Goal: Task Accomplishment & Management: Use online tool/utility

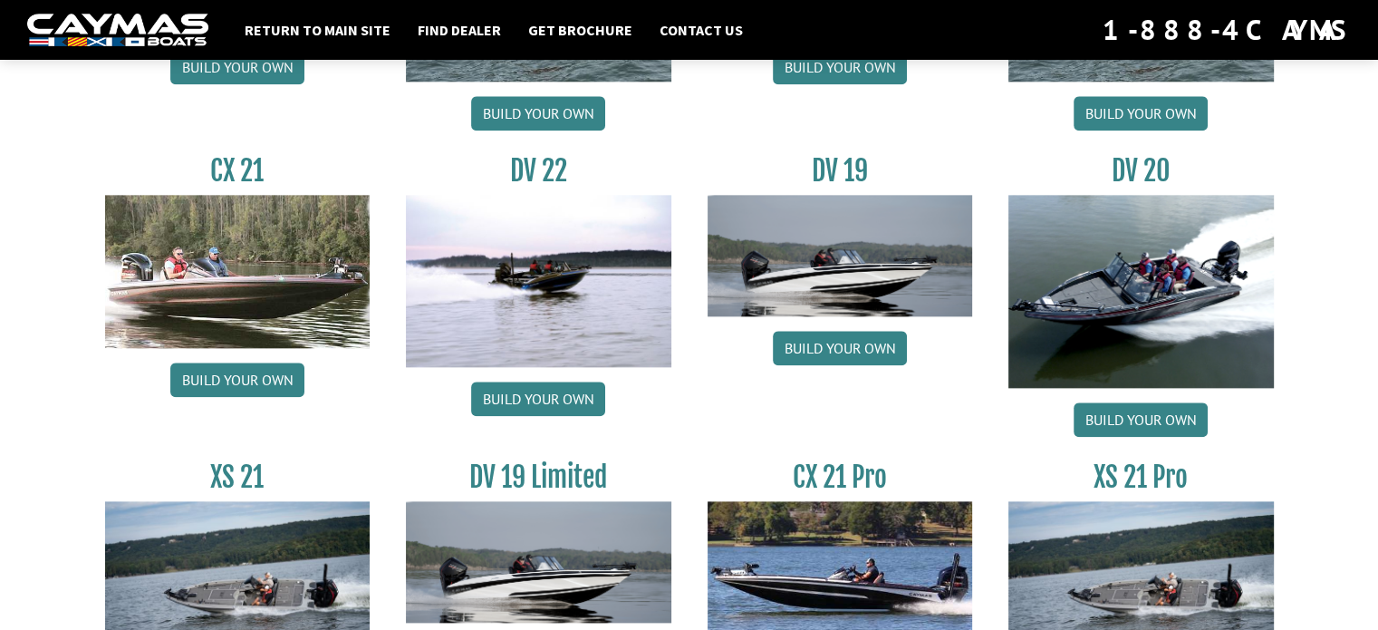
scroll to position [1979, 0]
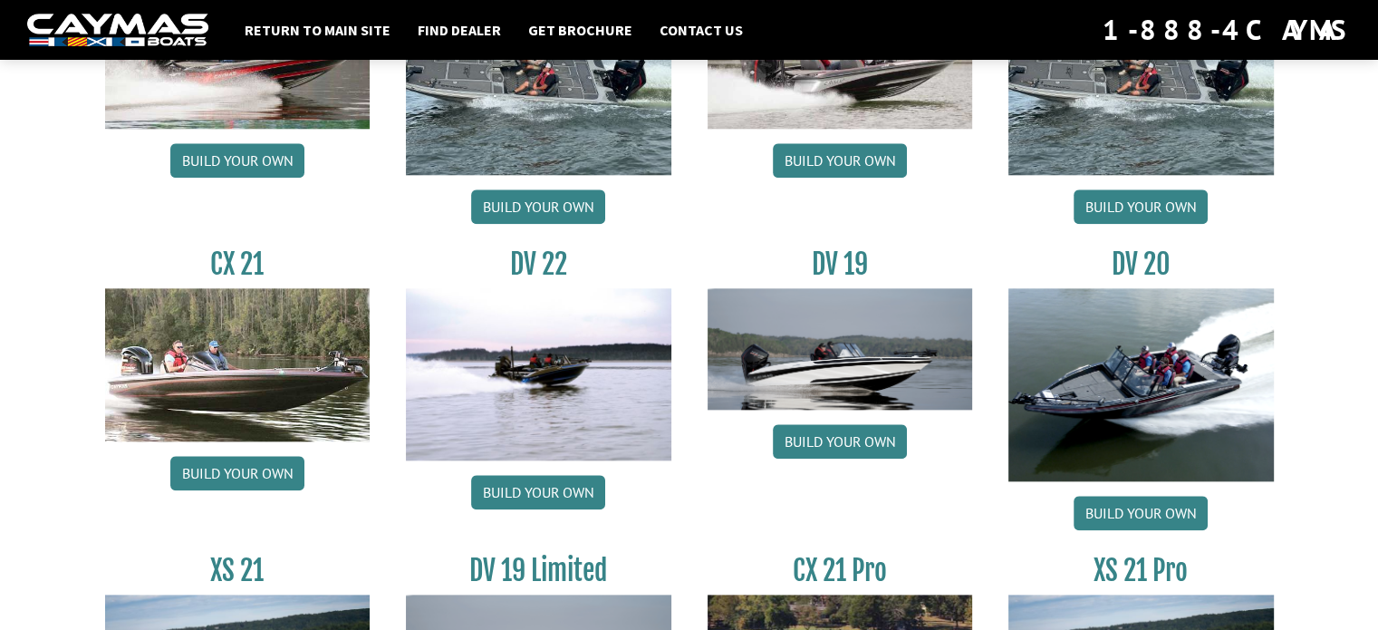
click at [511, 514] on div "DV 22 Build your own" at bounding box center [539, 393] width 302 height 292
click at [533, 493] on link "Build your own" at bounding box center [538, 492] width 134 height 34
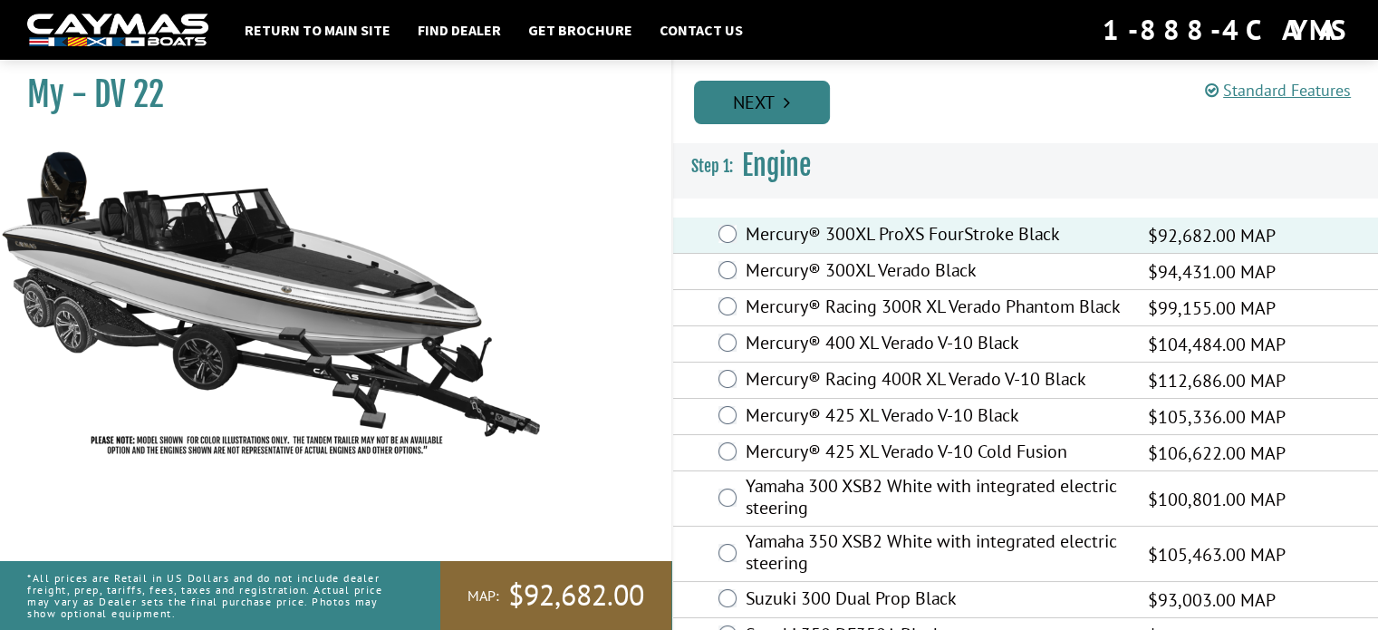
click at [779, 120] on link "Next" at bounding box center [762, 102] width 136 height 43
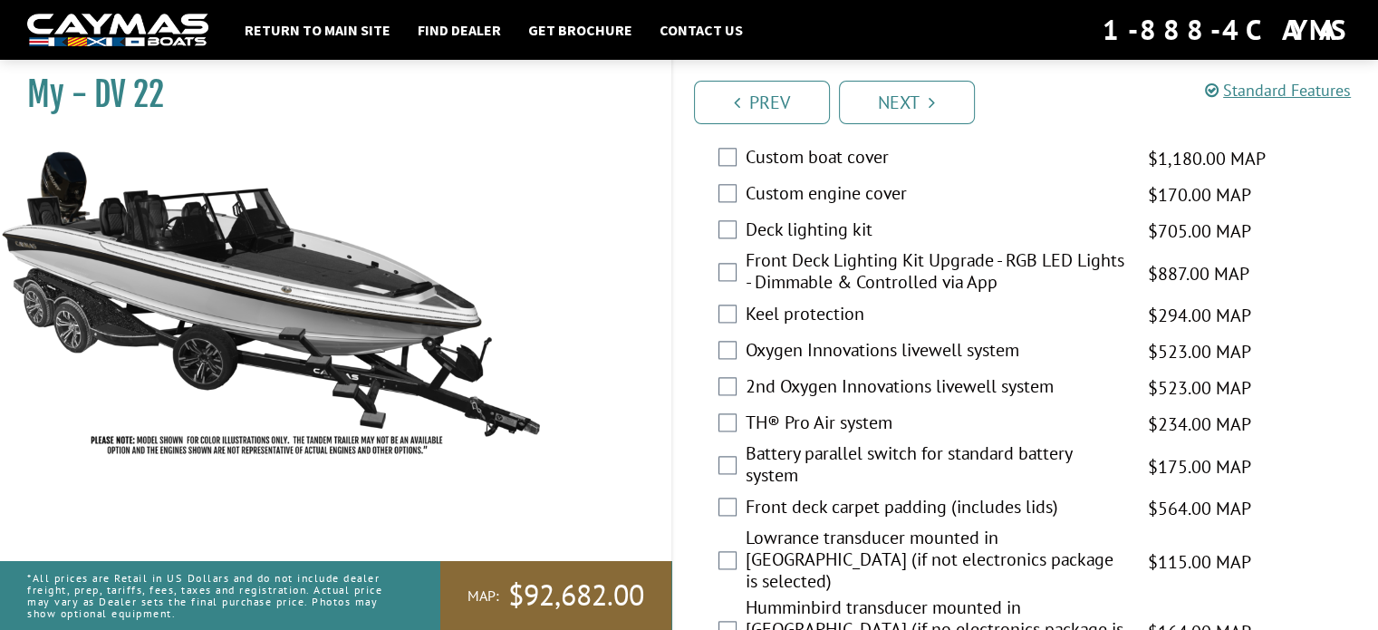
scroll to position [2356, 0]
